Goal: Check status: Check status

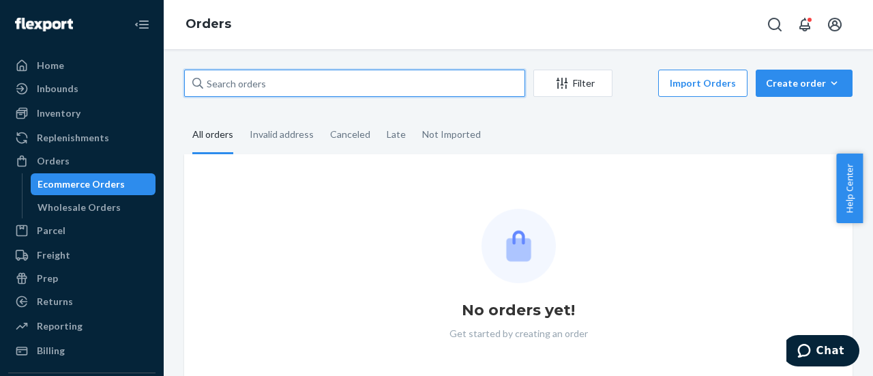
click at [390, 83] on input "text" at bounding box center [354, 83] width 341 height 27
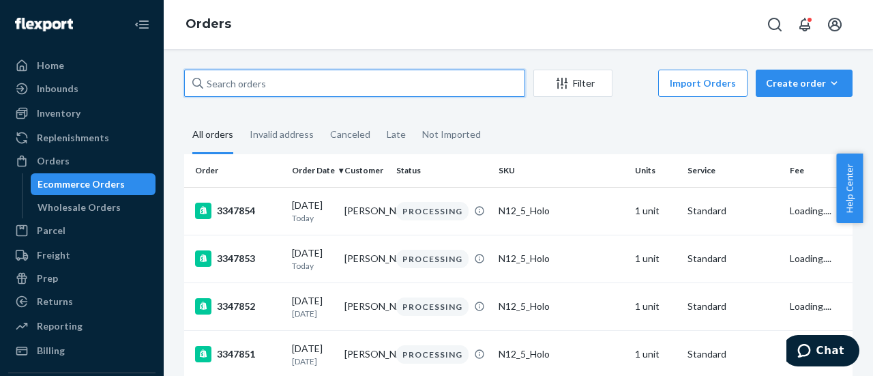
paste input "3347295"
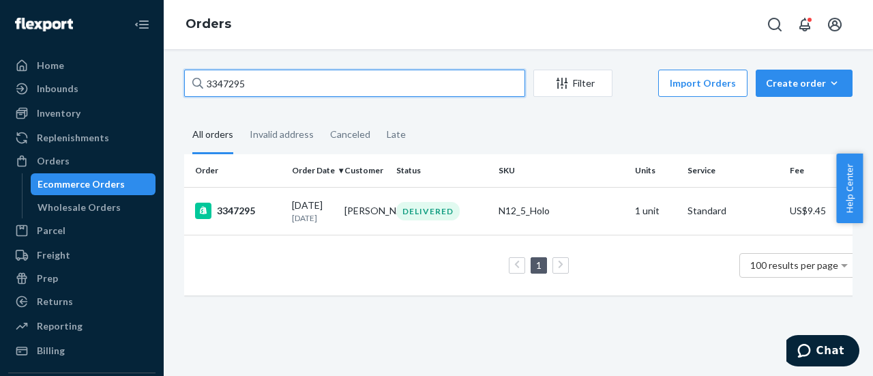
click at [325, 85] on input "3347295" at bounding box center [354, 83] width 341 height 27
paste input "[PERSON_NAME]"
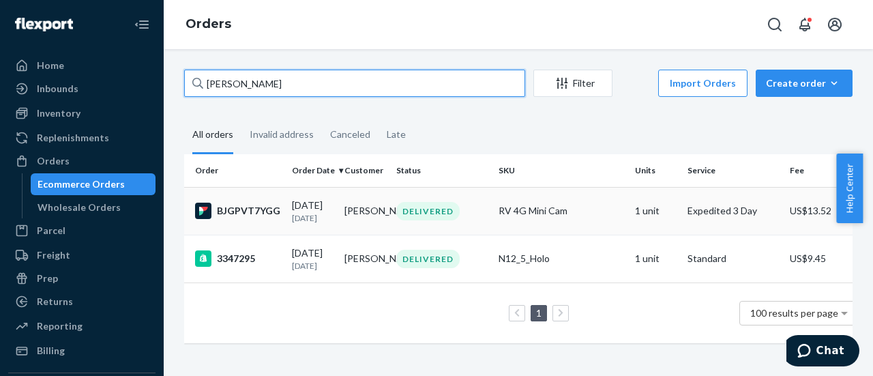
type input "[PERSON_NAME]"
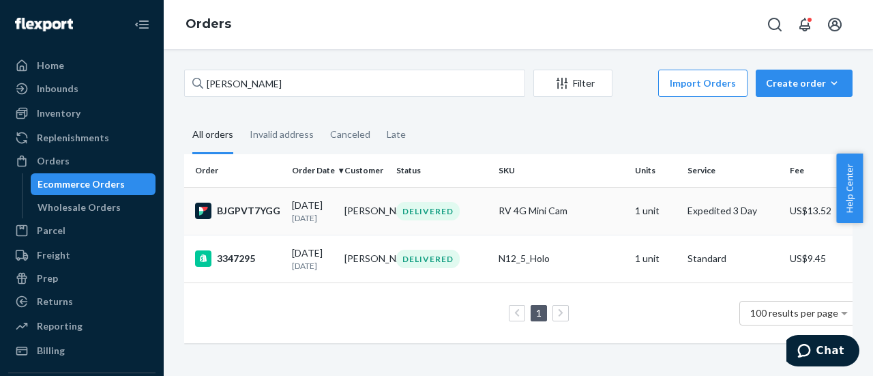
click at [248, 211] on div "BJGPVT7YGG" at bounding box center [238, 211] width 86 height 16
